Goal: Transaction & Acquisition: Purchase product/service

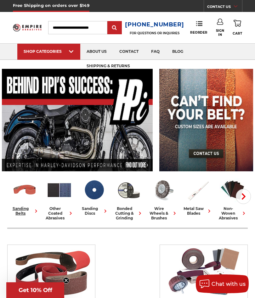
click at [25, 208] on div "sanding belts" at bounding box center [25, 210] width 30 height 9
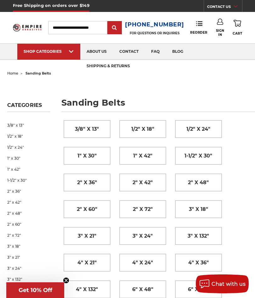
click at [200, 183] on span "2" x 48"" at bounding box center [198, 182] width 21 height 11
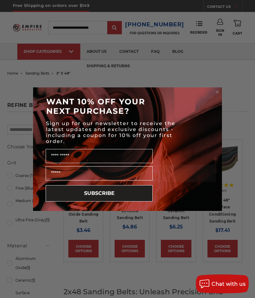
click at [218, 89] on circle "Close dialog" at bounding box center [217, 92] width 6 height 6
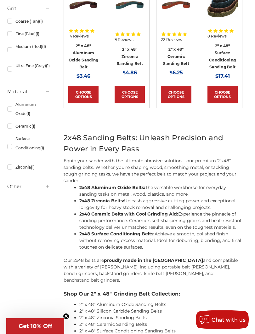
scroll to position [155, 0]
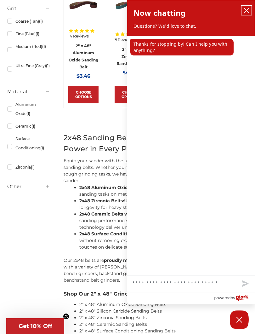
click at [249, 13] on icon "close chatbox" at bounding box center [246, 10] width 6 height 6
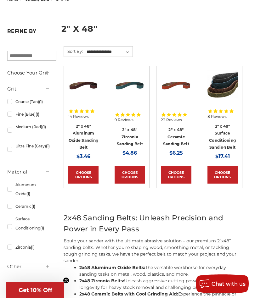
scroll to position [73, 0]
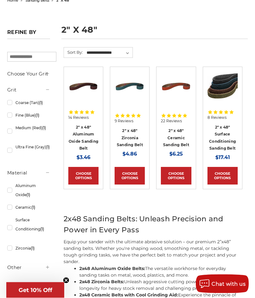
click at [89, 175] on link "Choose Options" at bounding box center [83, 176] width 30 height 18
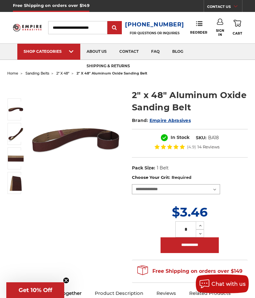
click at [217, 189] on select "**********" at bounding box center [176, 189] width 88 height 10
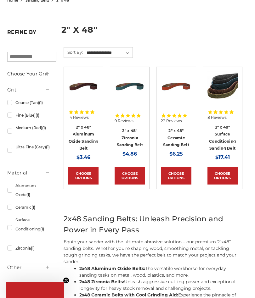
scroll to position [73, 0]
